Goal: Find specific page/section: Find specific page/section

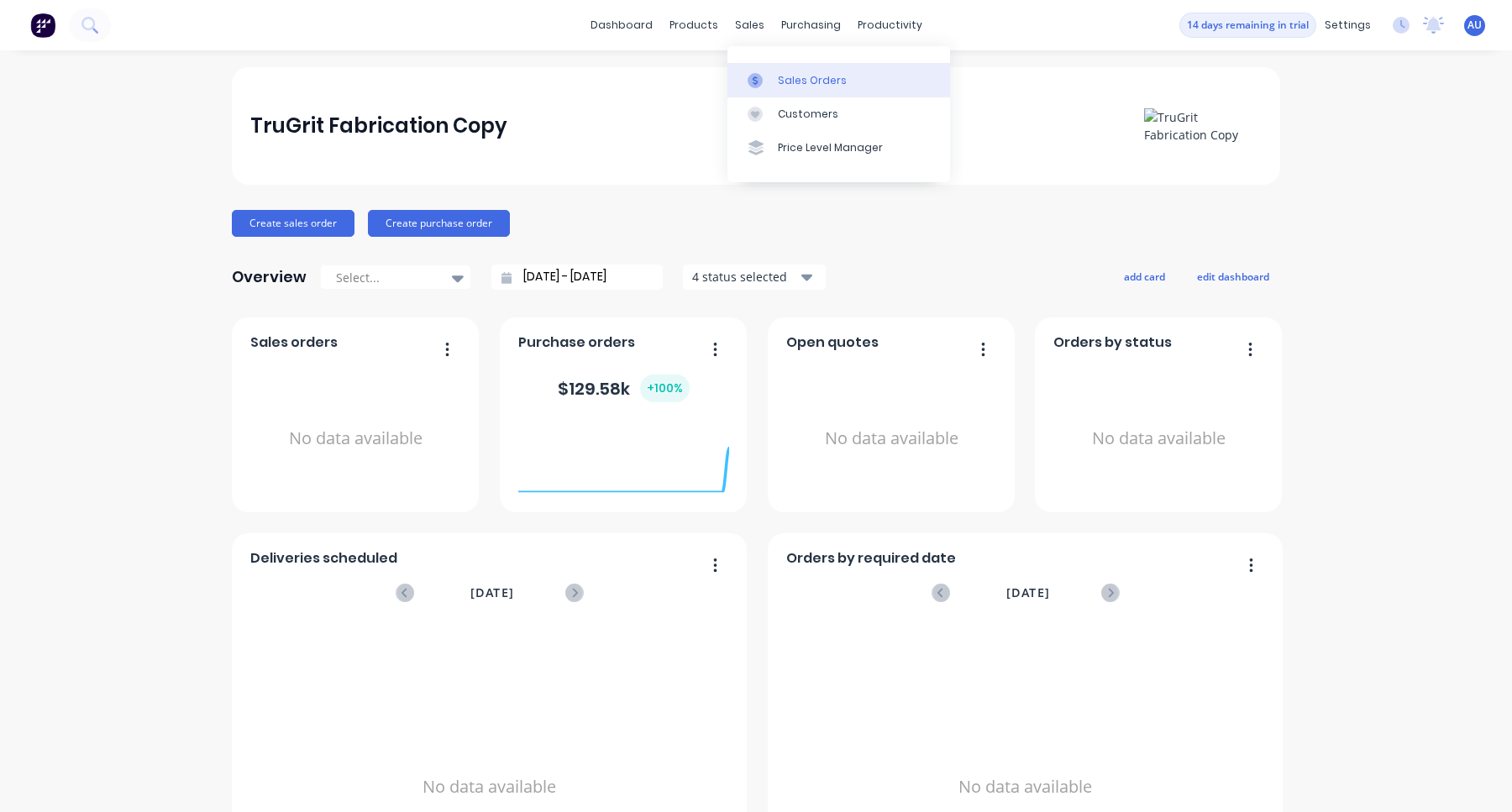
click at [781, 76] on div "Sales Orders" at bounding box center [812, 80] width 69 height 15
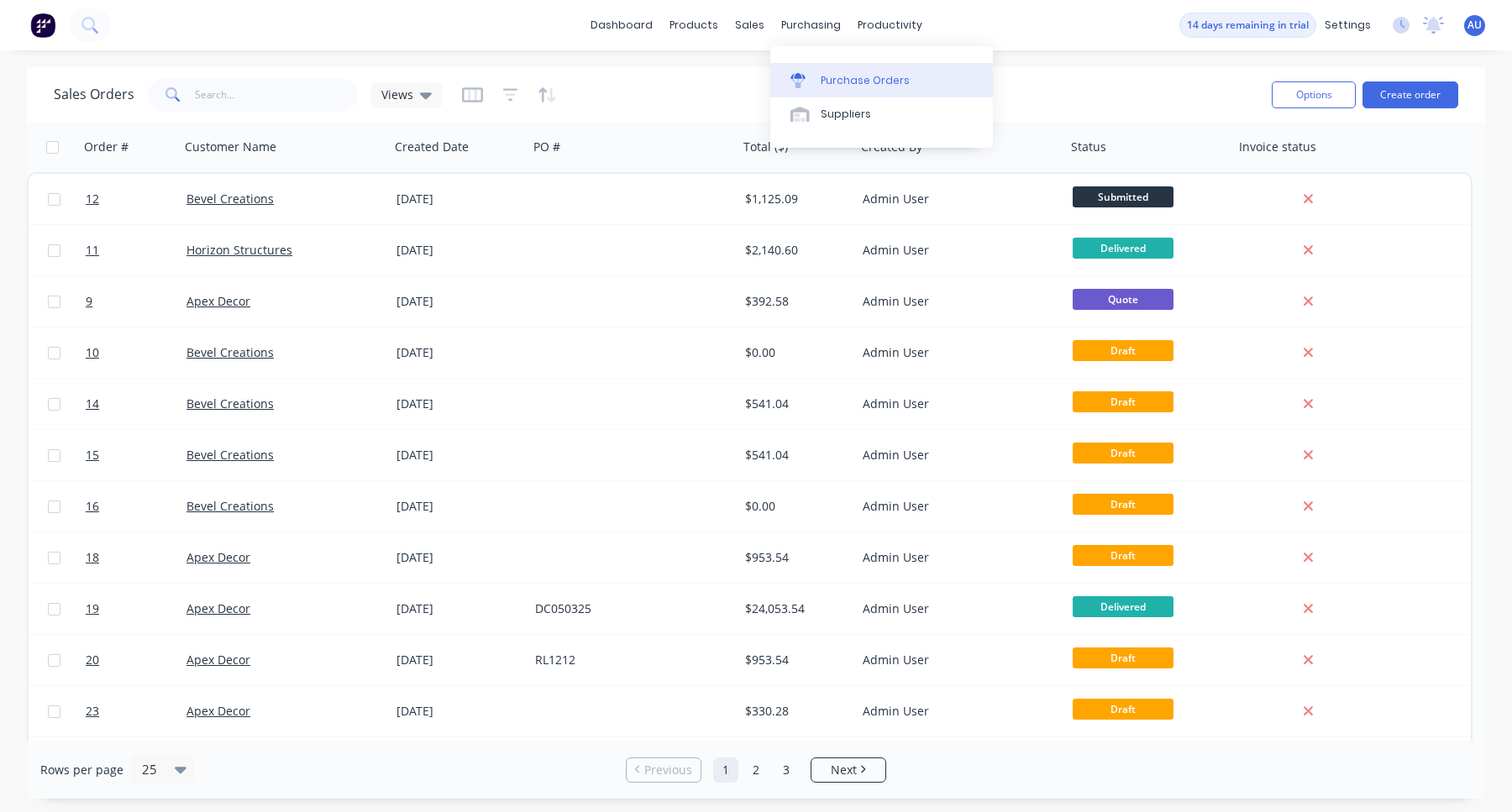
click at [863, 84] on div "Purchase Orders" at bounding box center [865, 80] width 89 height 15
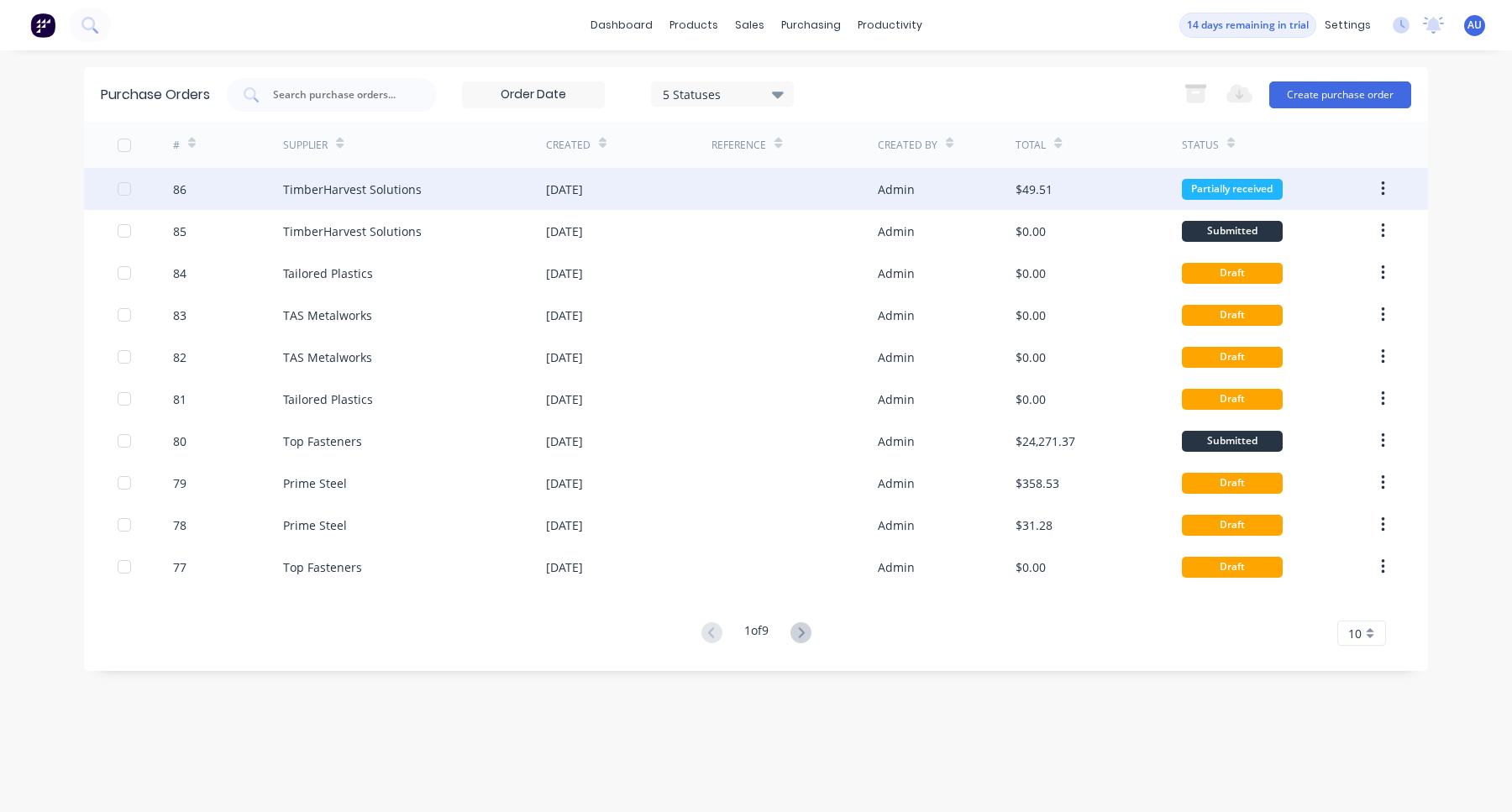
click at [839, 199] on div at bounding box center [794, 188] width 166 height 42
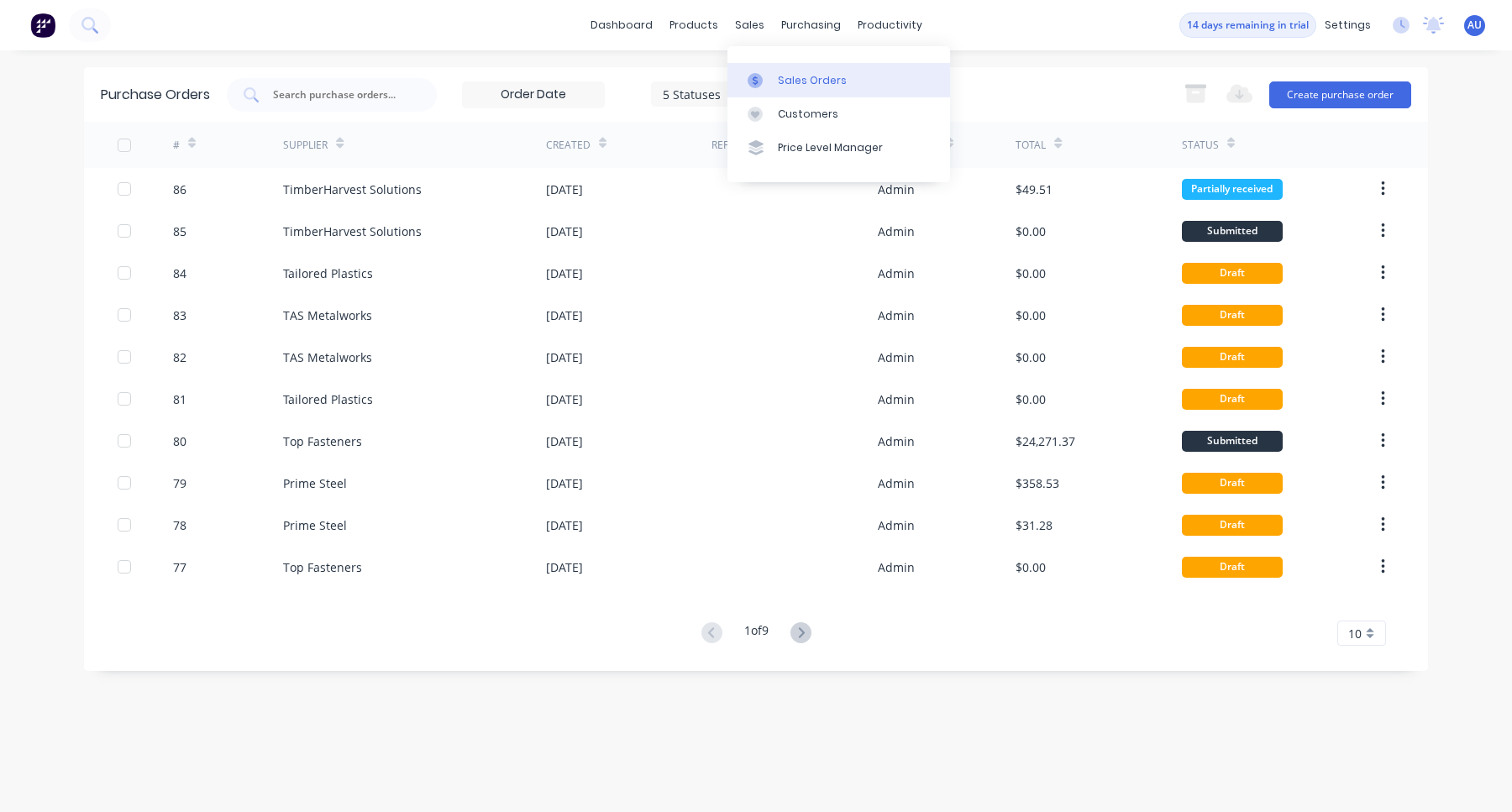
click at [761, 65] on link "Sales Orders" at bounding box center [838, 80] width 223 height 34
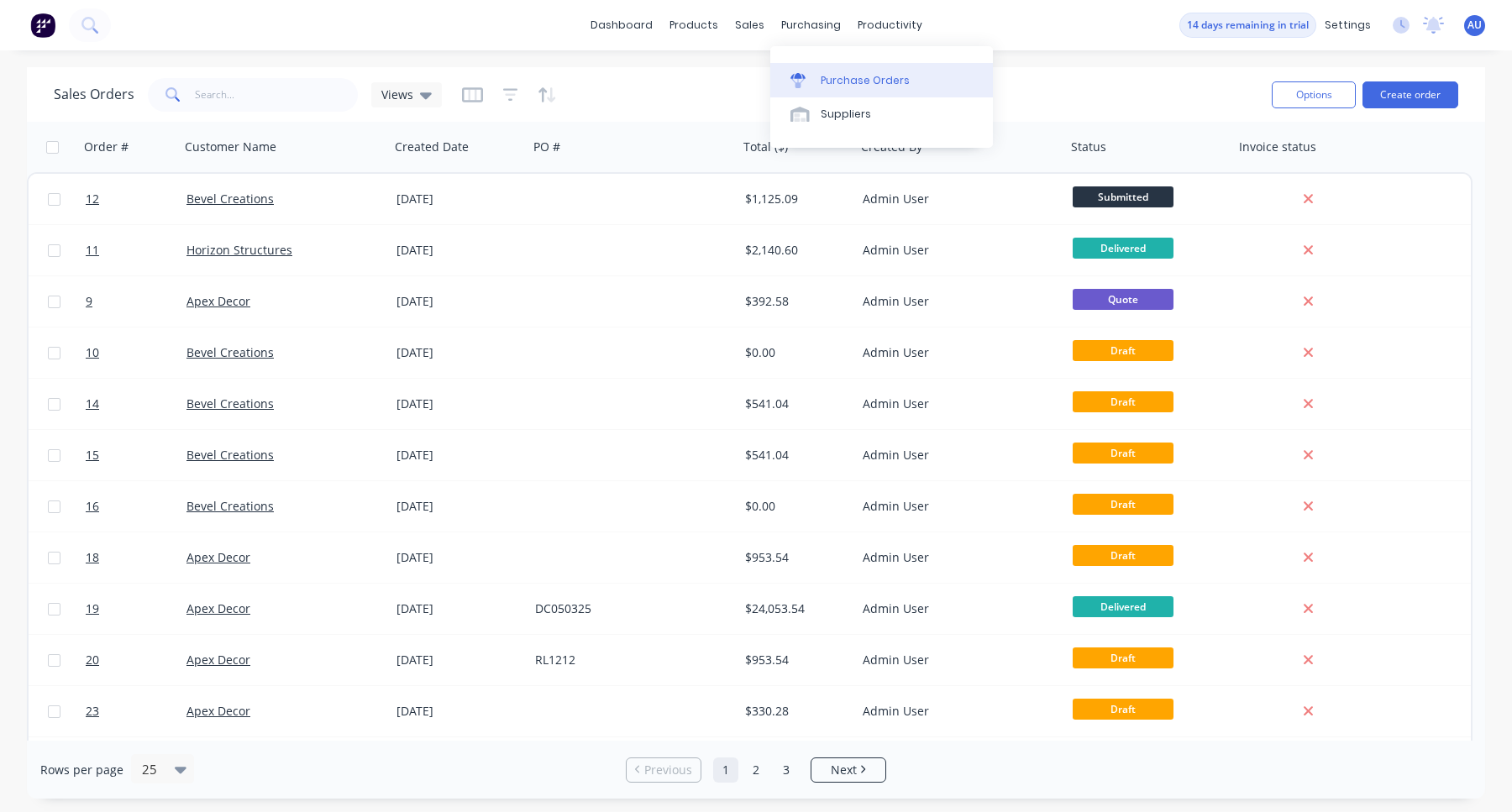
click at [833, 78] on div "Purchase Orders" at bounding box center [865, 80] width 89 height 15
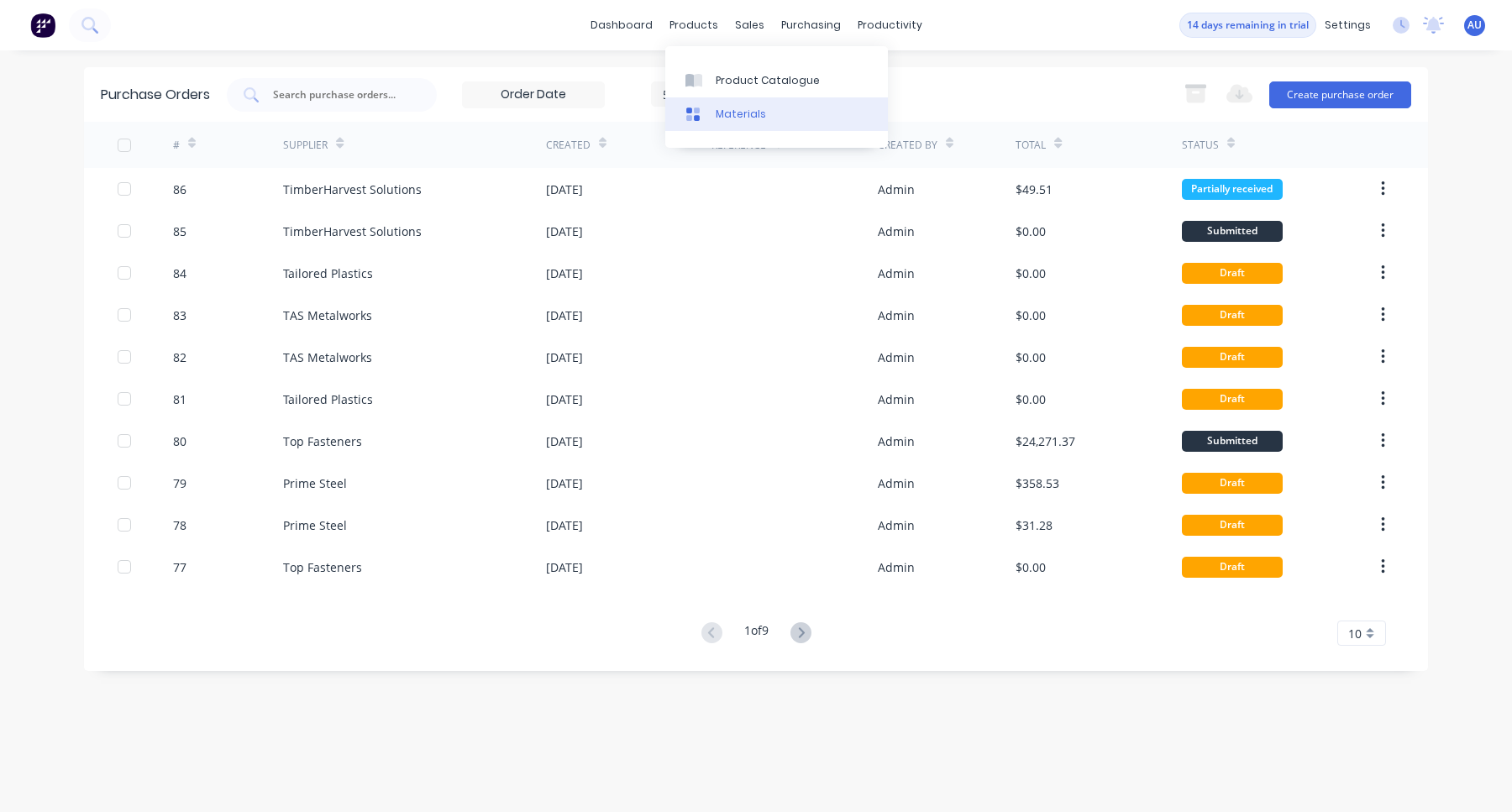
click at [715, 100] on link "Materials" at bounding box center [776, 115] width 223 height 34
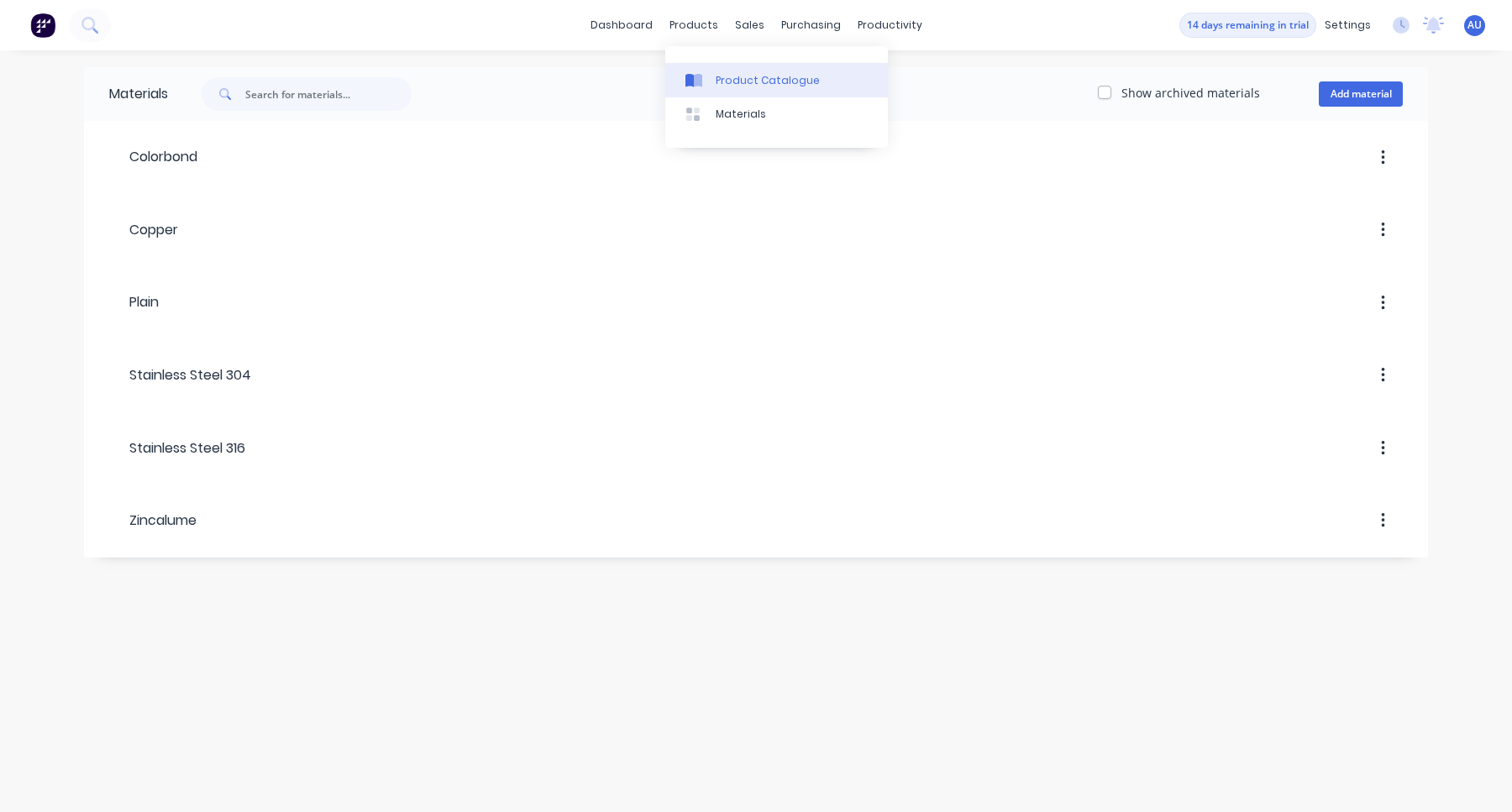
click at [712, 65] on link "Product Catalogue" at bounding box center [776, 80] width 223 height 34
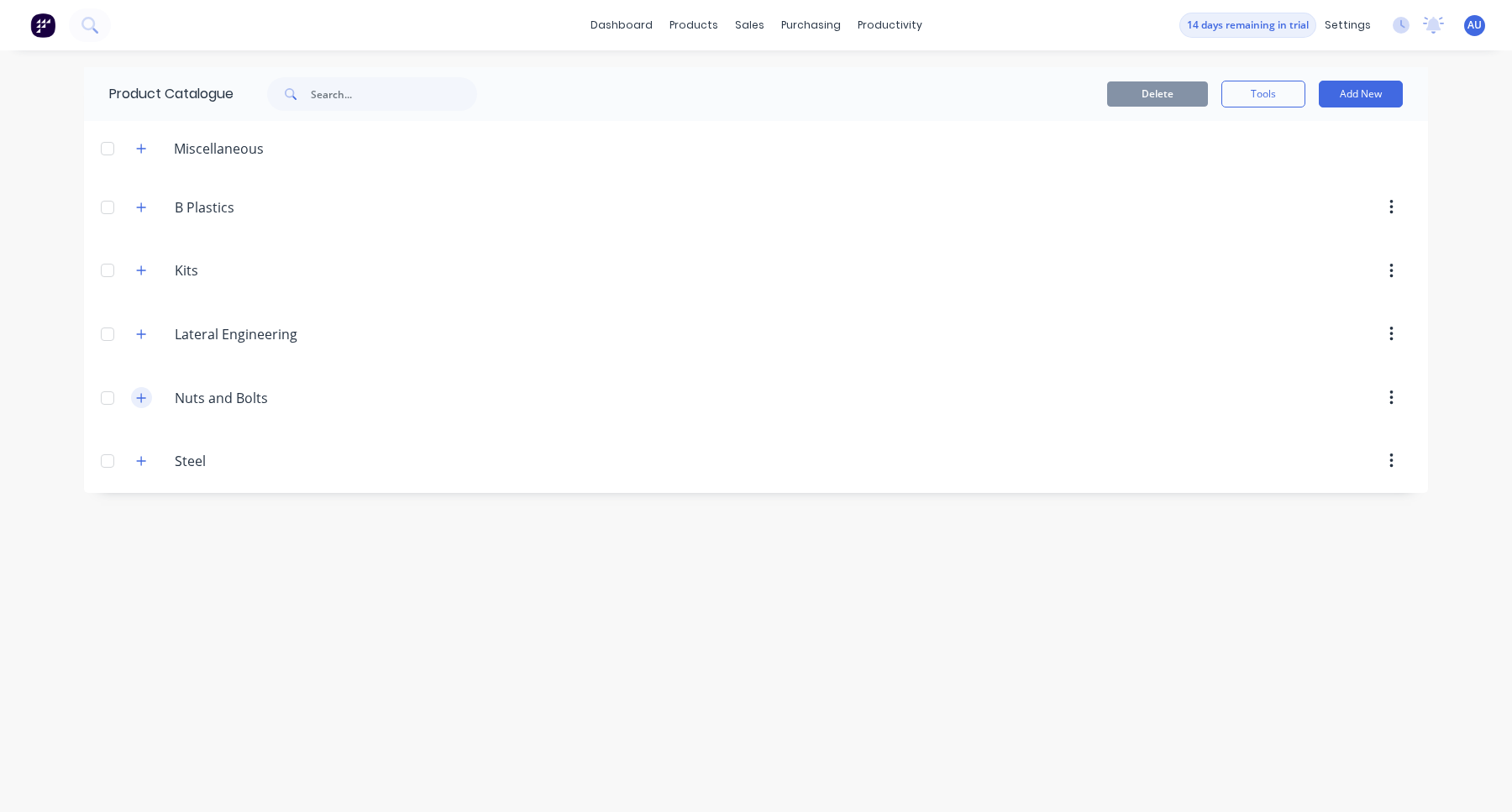
click at [141, 399] on icon "button" at bounding box center [141, 398] width 10 height 12
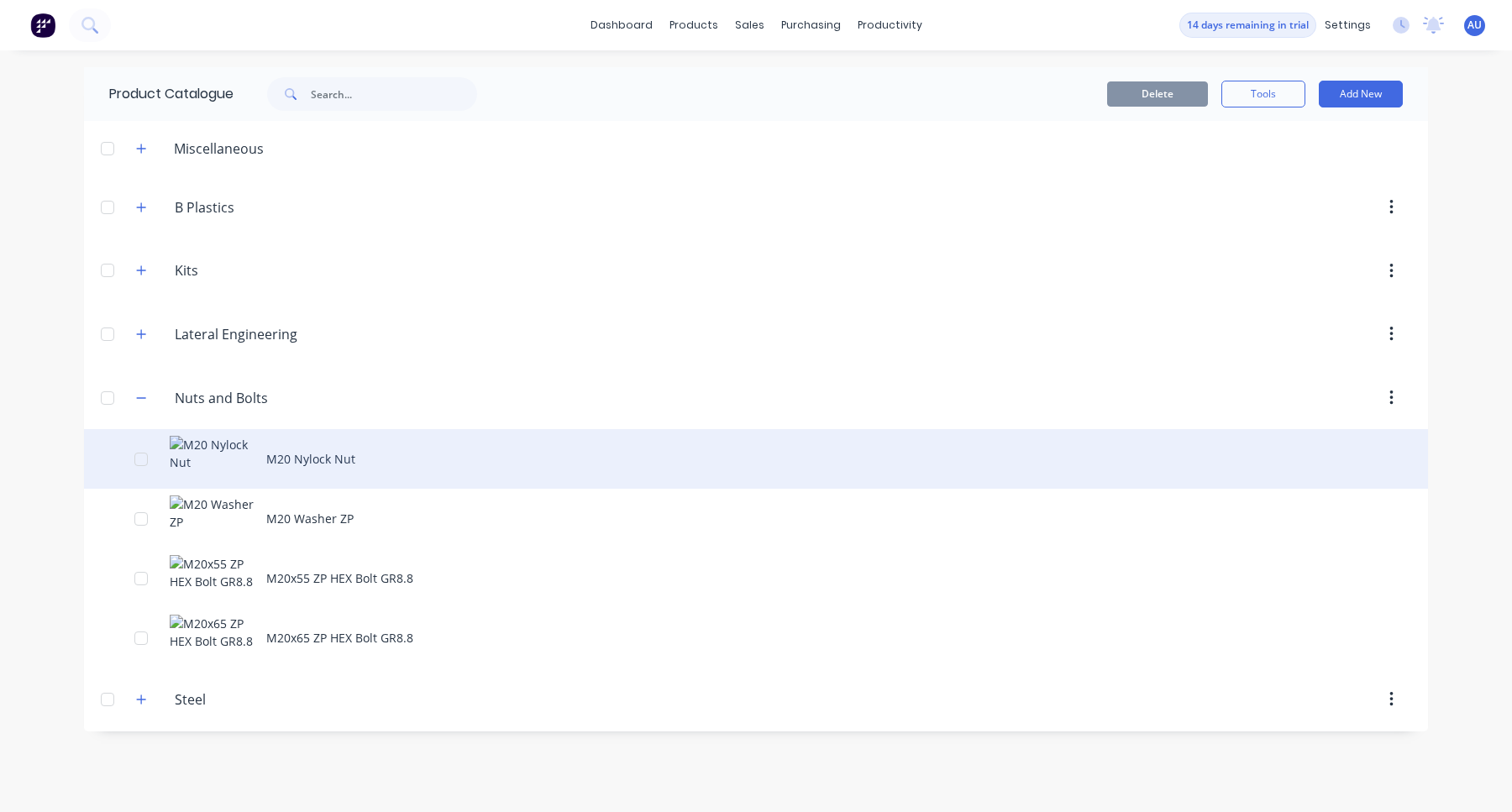
click at [352, 470] on div "M20 Nylock Nut" at bounding box center [755, 459] width 1343 height 60
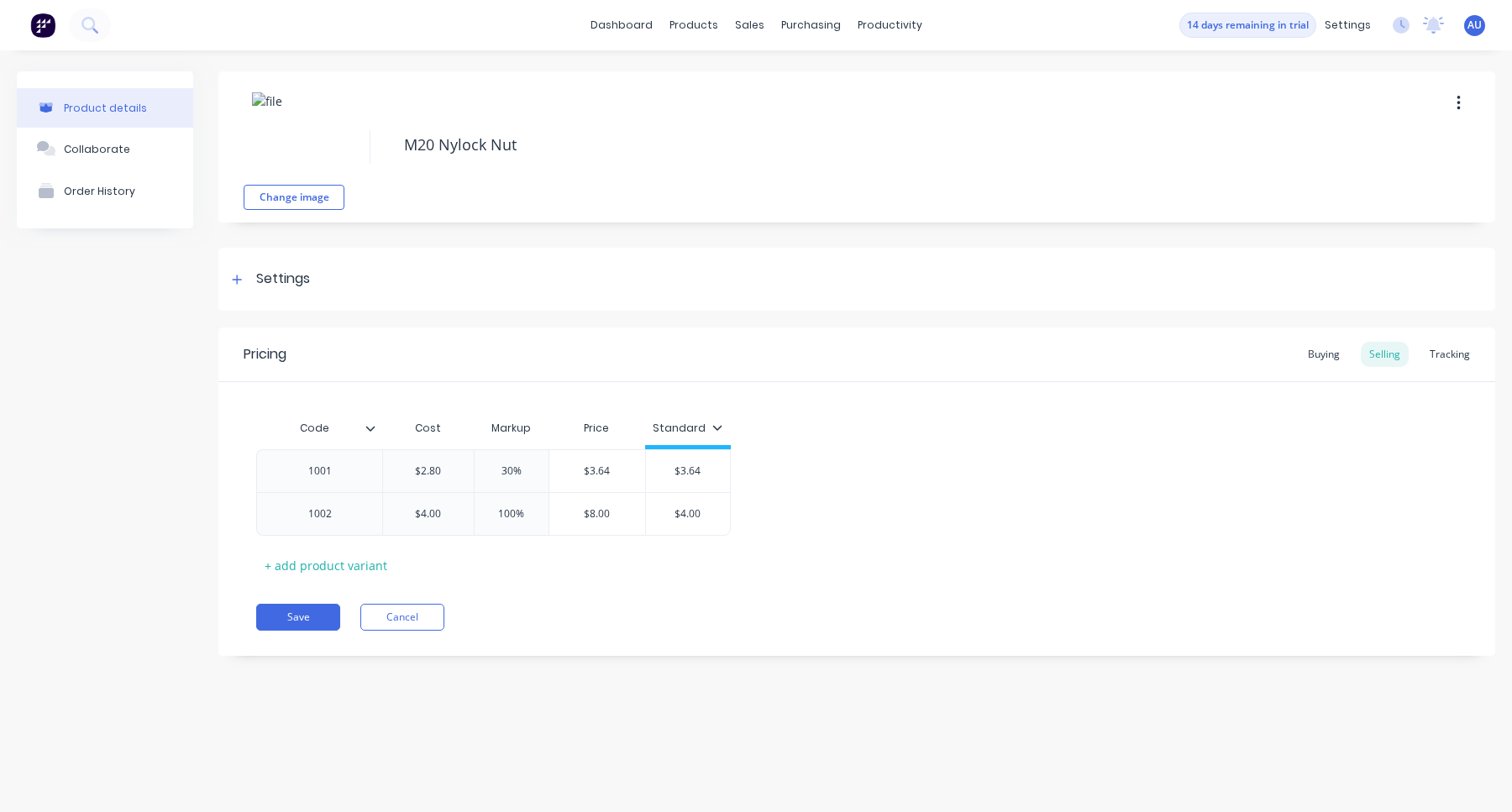
type textarea "x"
click at [627, 21] on link "dashboard" at bounding box center [621, 25] width 79 height 25
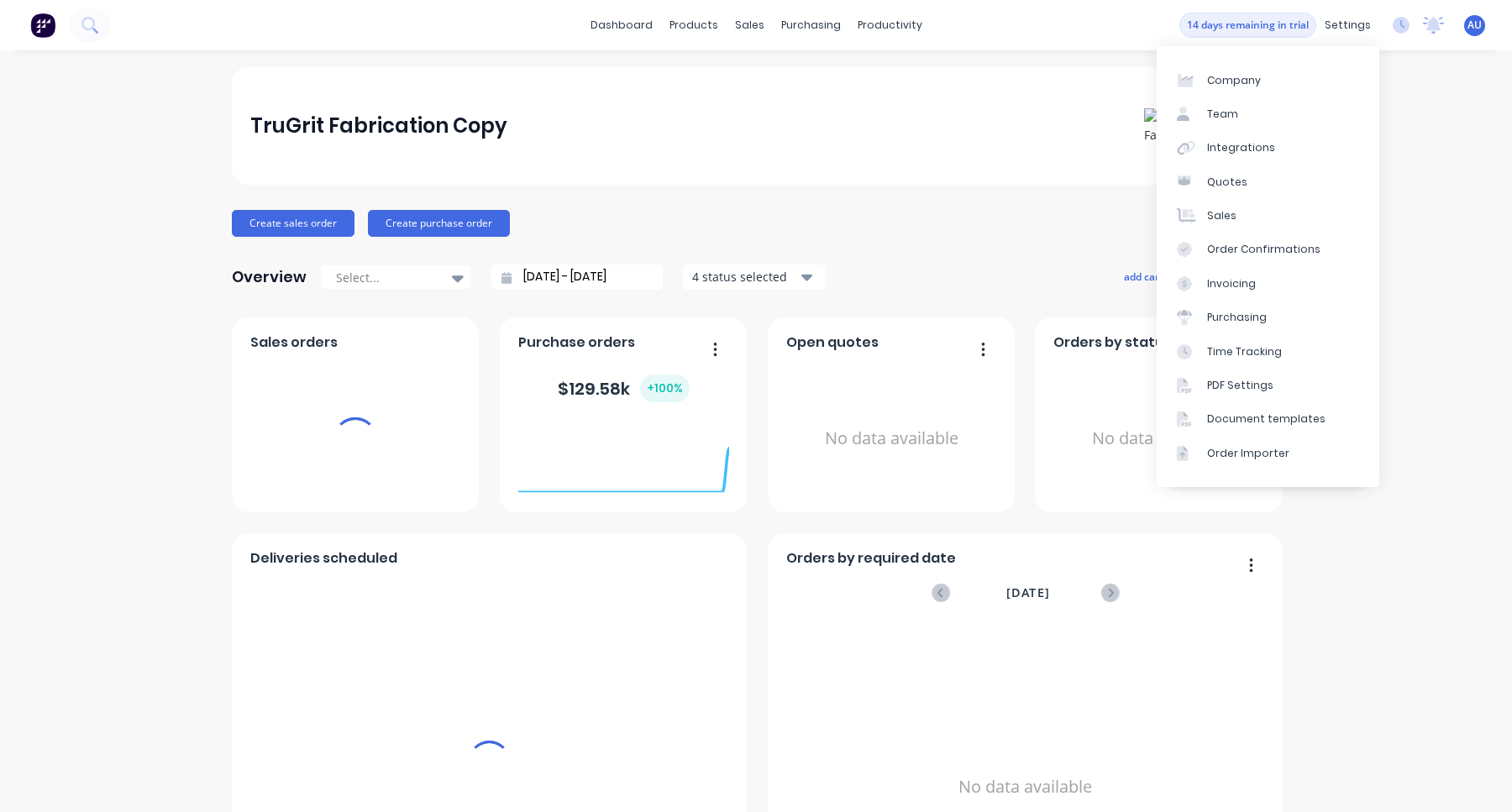
click at [1480, 30] on span "AU" at bounding box center [1474, 25] width 14 height 15
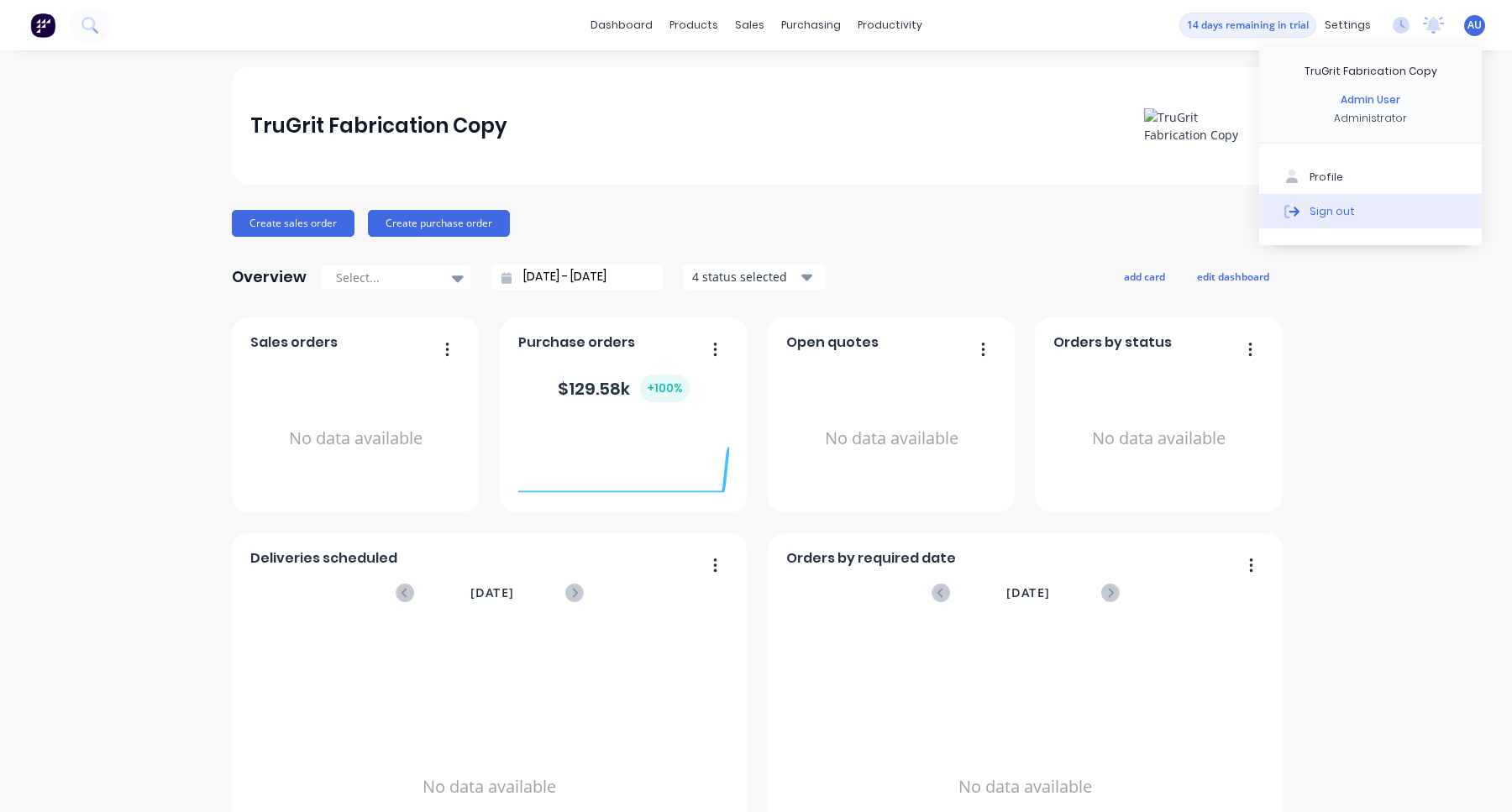
click at [1391, 221] on button "Sign out" at bounding box center [1370, 210] width 223 height 34
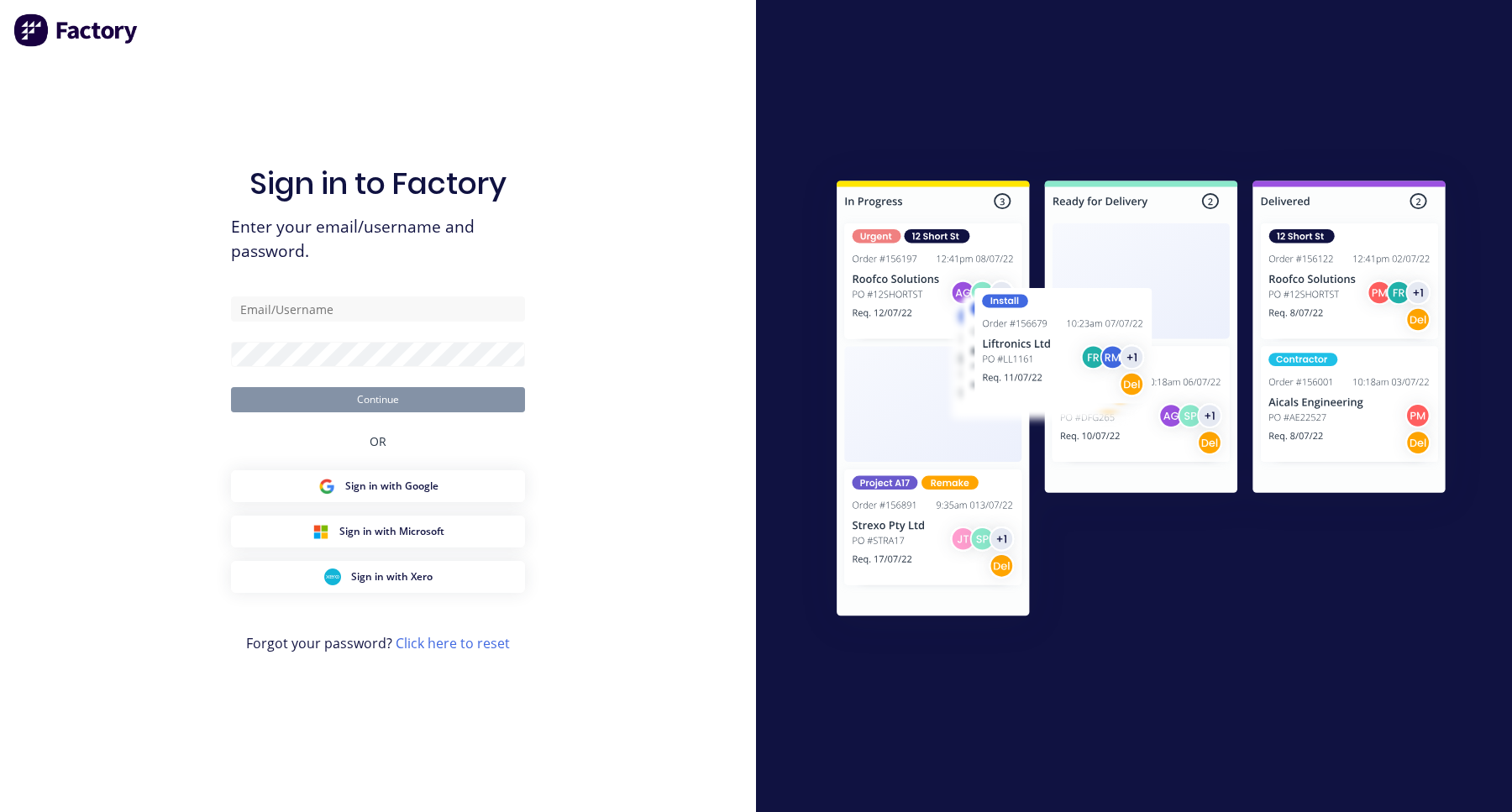
click at [346, 330] on form "Continue" at bounding box center [378, 354] width 294 height 115
click at [346, 307] on input "text" at bounding box center [378, 308] width 294 height 25
type input "[EMAIL_ADDRESS][DOMAIN_NAME]"
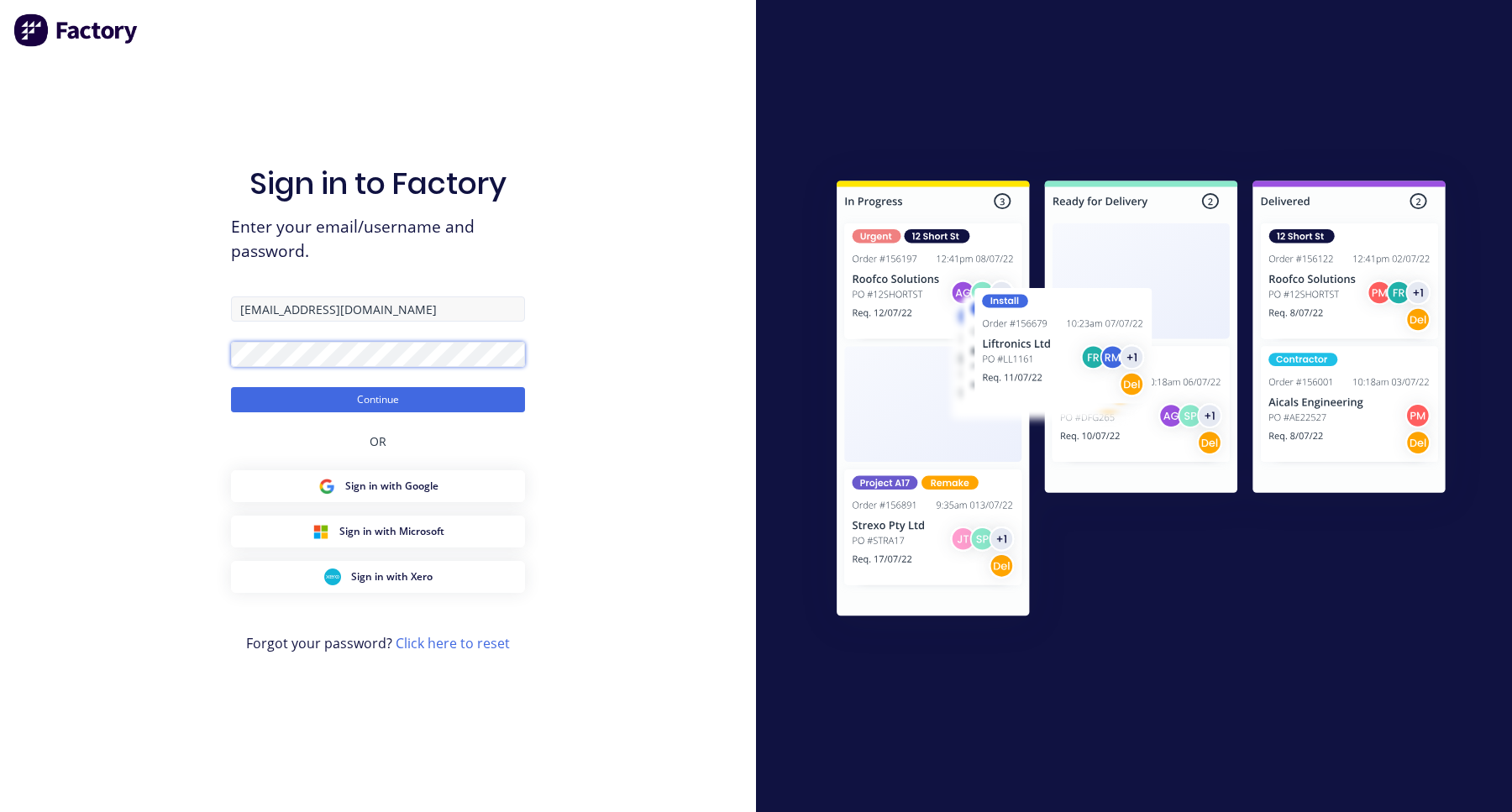
click at [231, 387] on button "Continue" at bounding box center [378, 399] width 294 height 25
